Goal: Transaction & Acquisition: Subscribe to service/newsletter

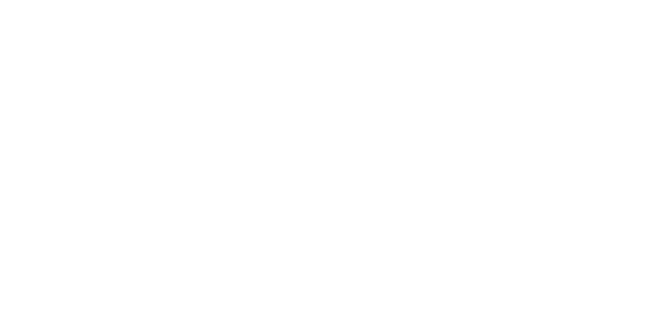
drag, startPoint x: 287, startPoint y: 80, endPoint x: 371, endPoint y: 26, distance: 99.4
click at [371, 26] on div "Product works with SharePoint Microsoft Teams SAP Explore Templates Elements In…" at bounding box center [331, 38] width 662 height 31
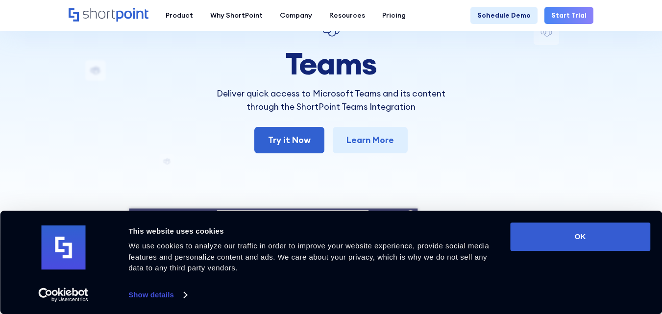
scroll to position [49, 0]
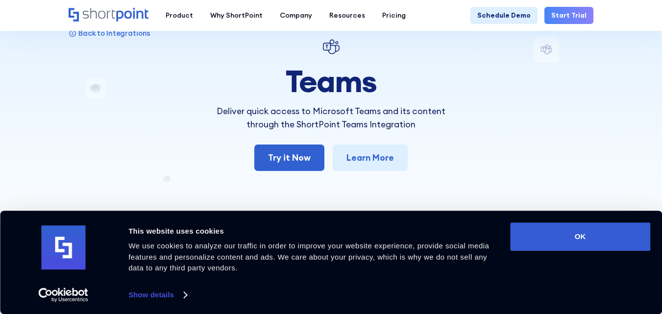
click at [237, 20] on link "Start Trial" at bounding box center [568, 15] width 49 height 17
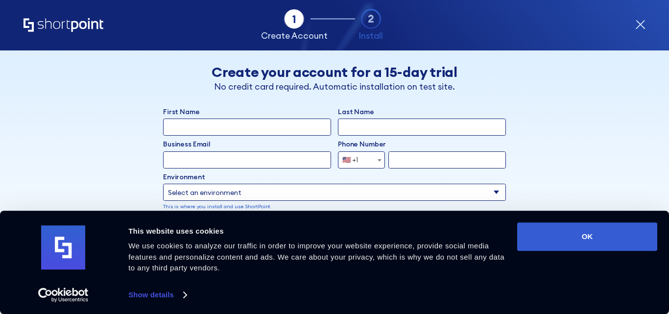
click at [640, 23] on icon "form" at bounding box center [640, 25] width 10 height 10
